Goal: Task Accomplishment & Management: Use online tool/utility

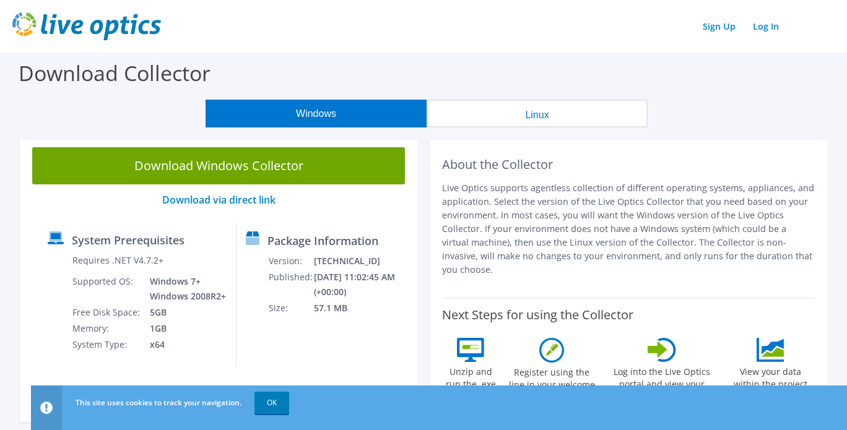
click at [561, 124] on button "Linux" at bounding box center [537, 114] width 221 height 28
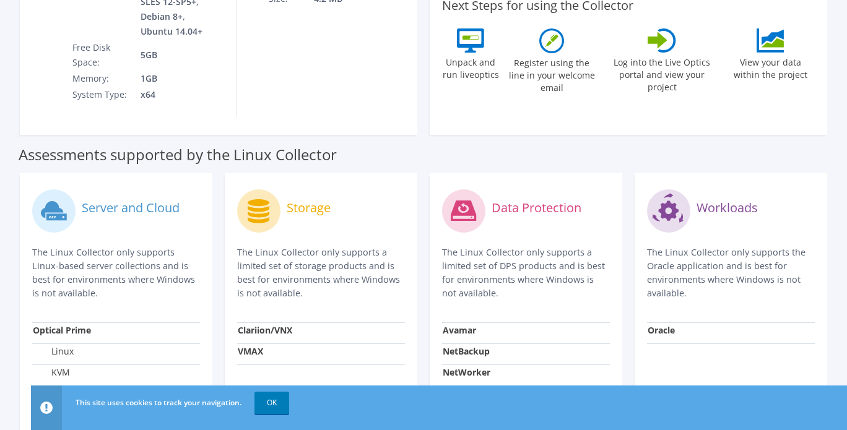
scroll to position [519, 0]
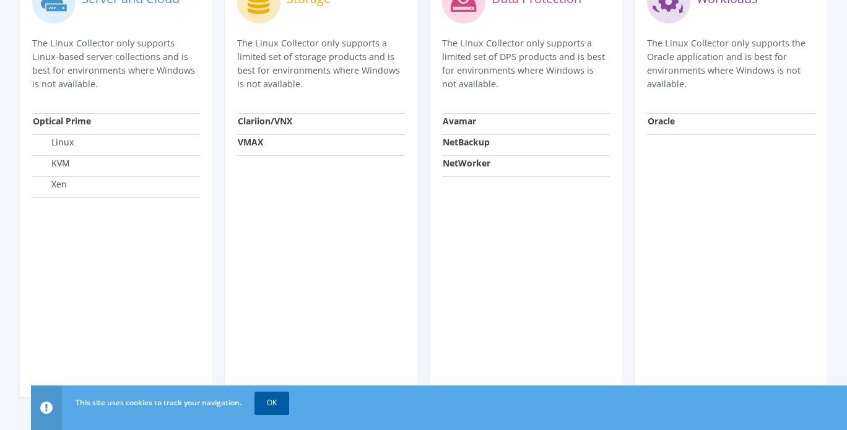
click at [280, 401] on link "OK" at bounding box center [272, 403] width 35 height 22
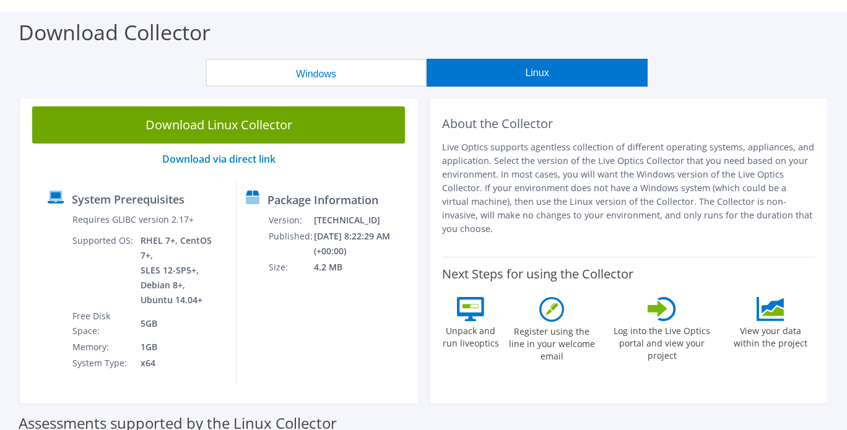
scroll to position [0, 0]
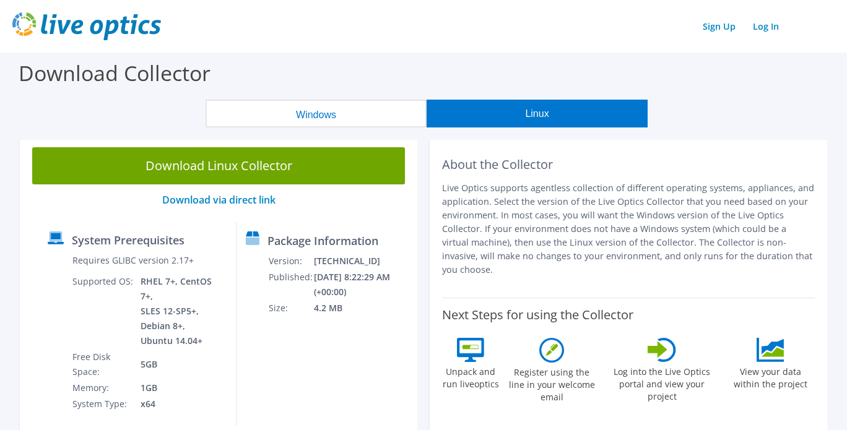
click at [320, 113] on button "Windows" at bounding box center [316, 114] width 221 height 28
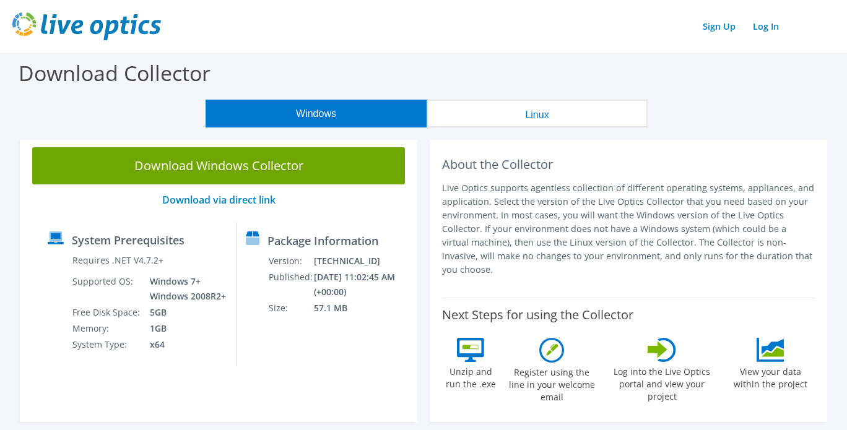
click at [485, 105] on button "Linux" at bounding box center [537, 114] width 221 height 28
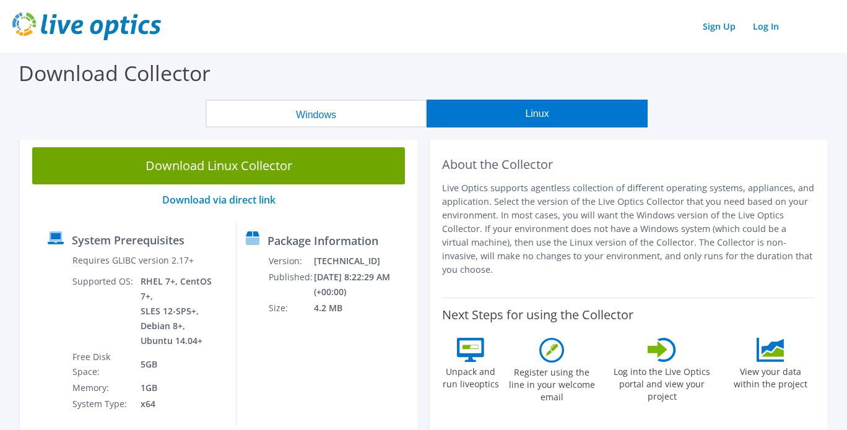
click at [367, 121] on button "Windows" at bounding box center [316, 114] width 221 height 28
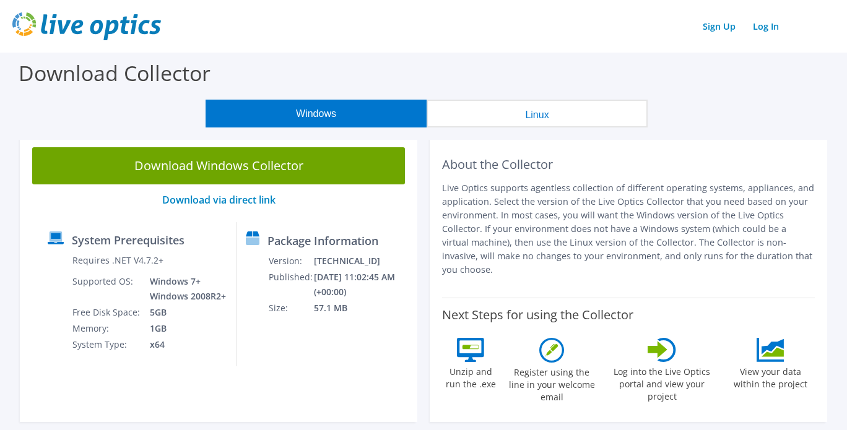
click at [734, 185] on p "Live Optics supports agentless collection of different operating systems, appli…" at bounding box center [628, 228] width 373 height 95
